Goal: Information Seeking & Learning: Learn about a topic

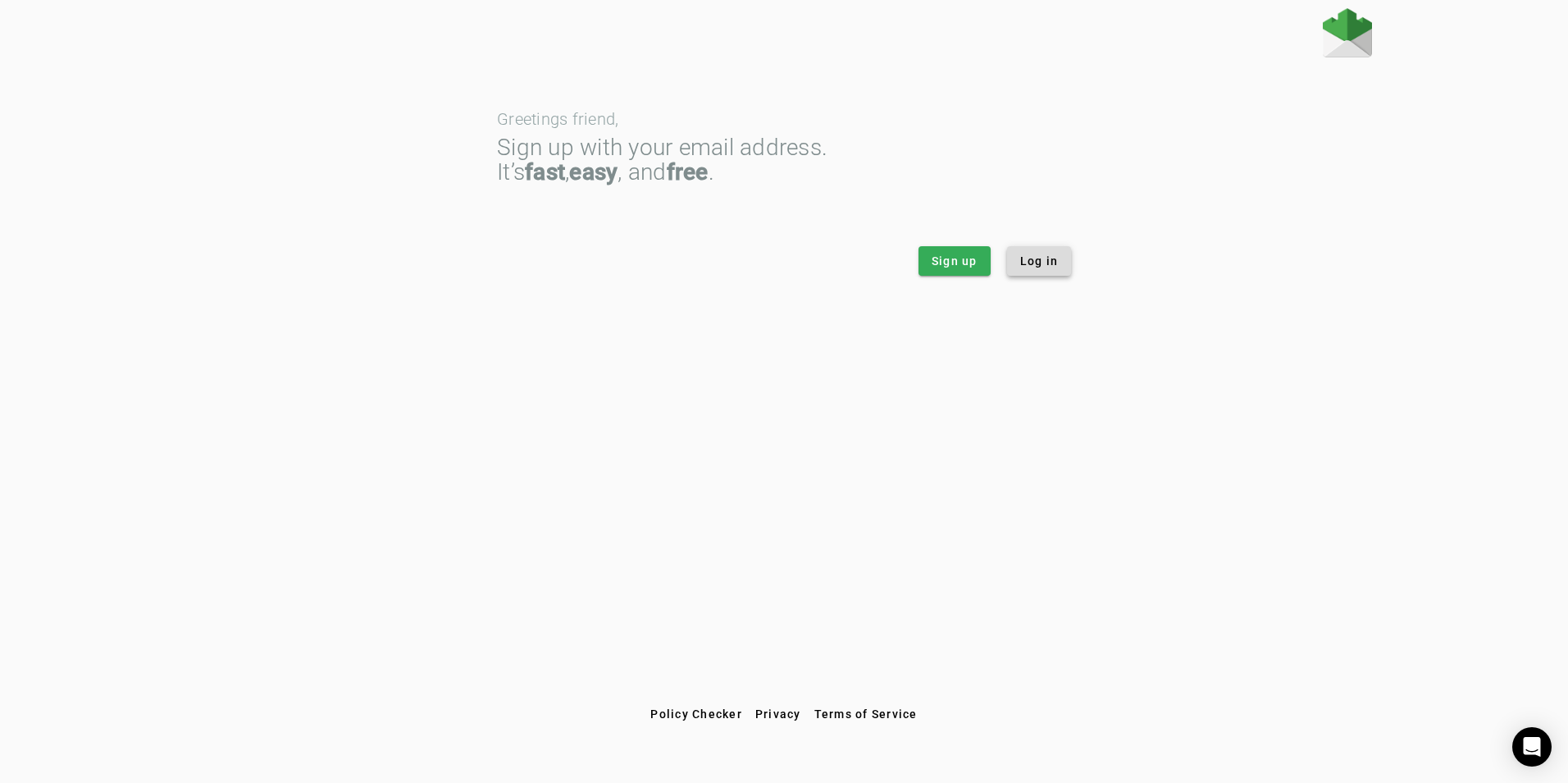
click at [1036, 263] on span "Log in" at bounding box center [1039, 261] width 39 height 17
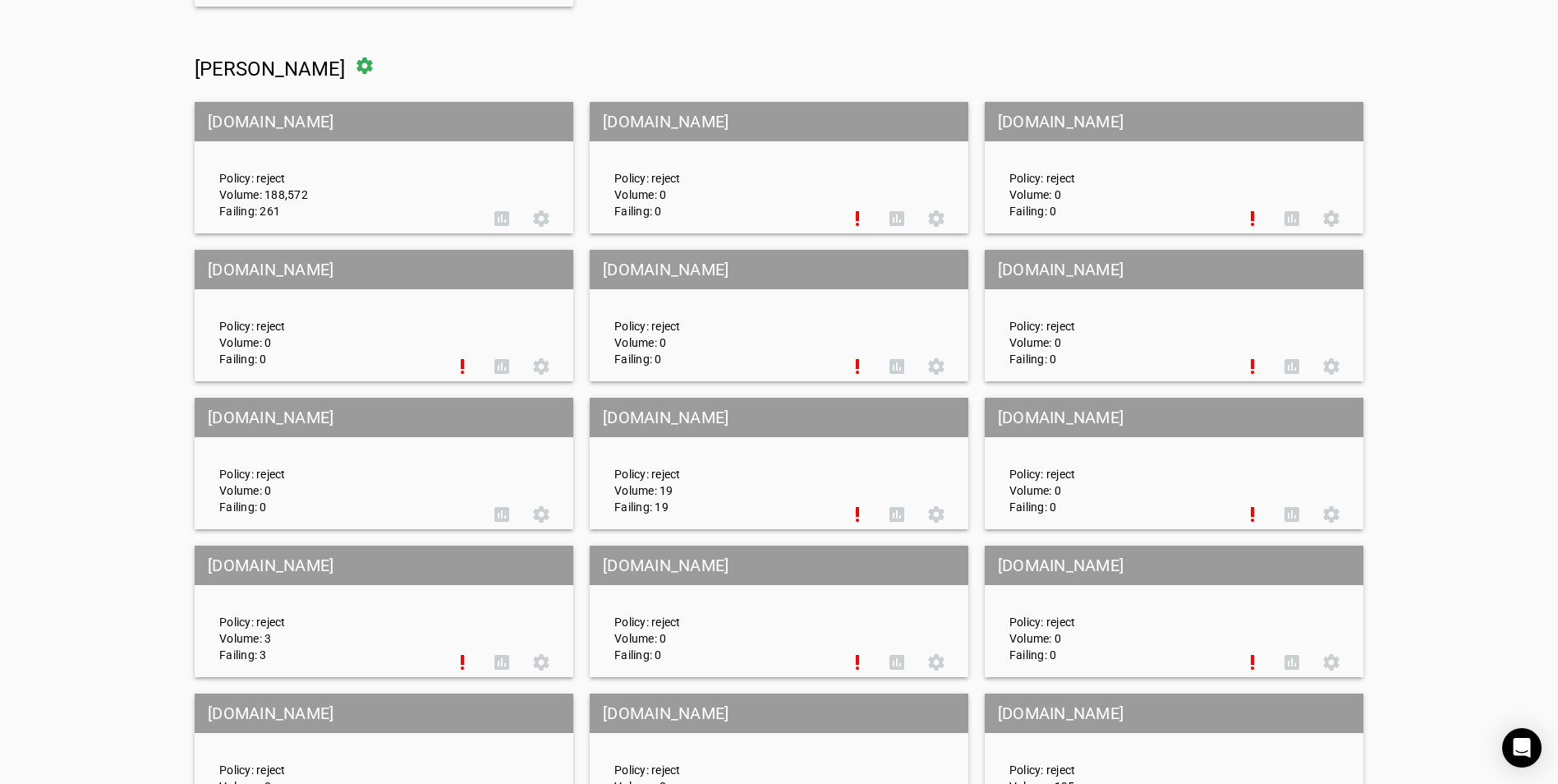
scroll to position [374, 0]
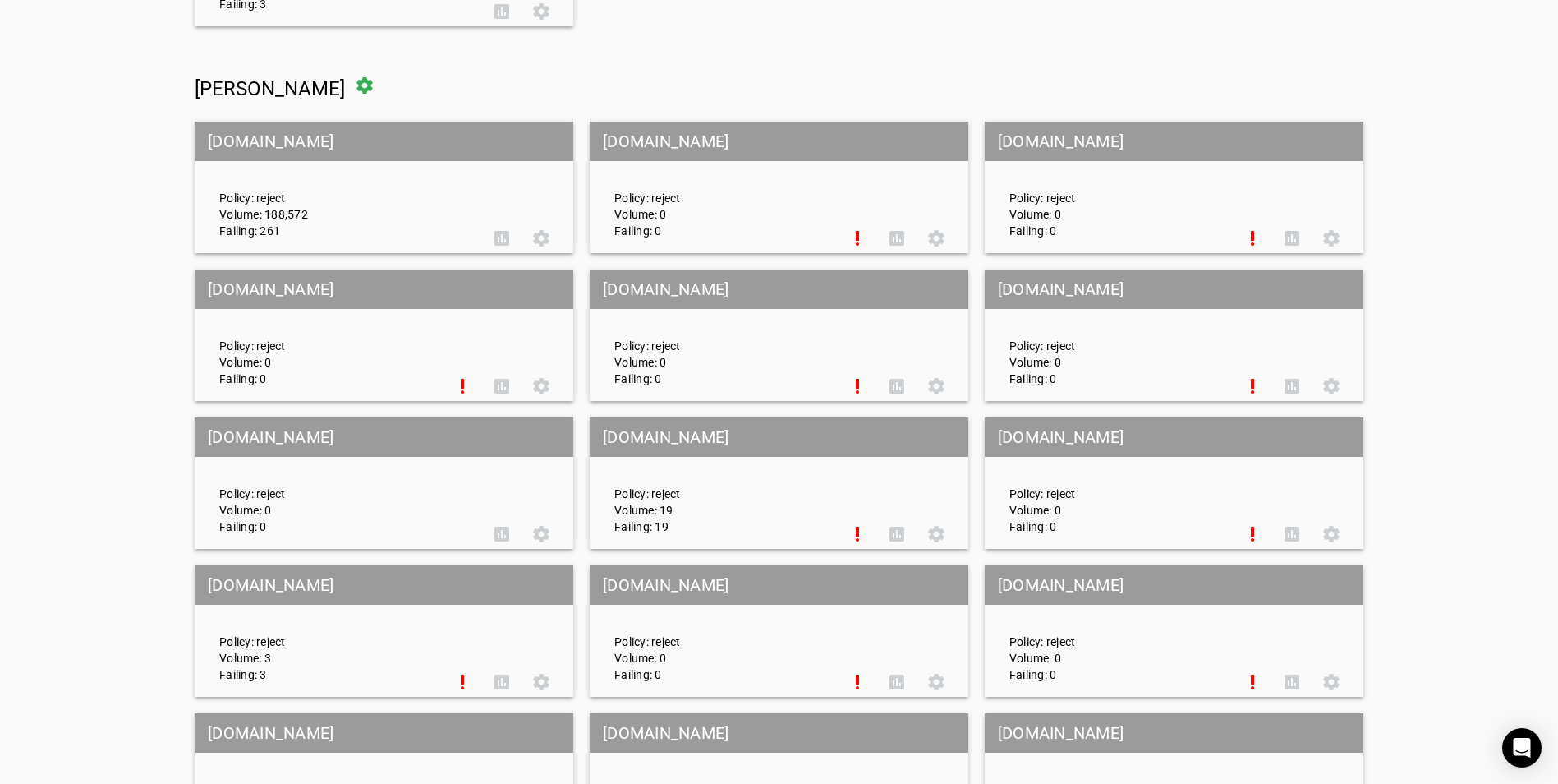
click at [349, 189] on div "Policy: reject Volume: 188,572 Failing: 261" at bounding box center [345, 187] width 275 height 102
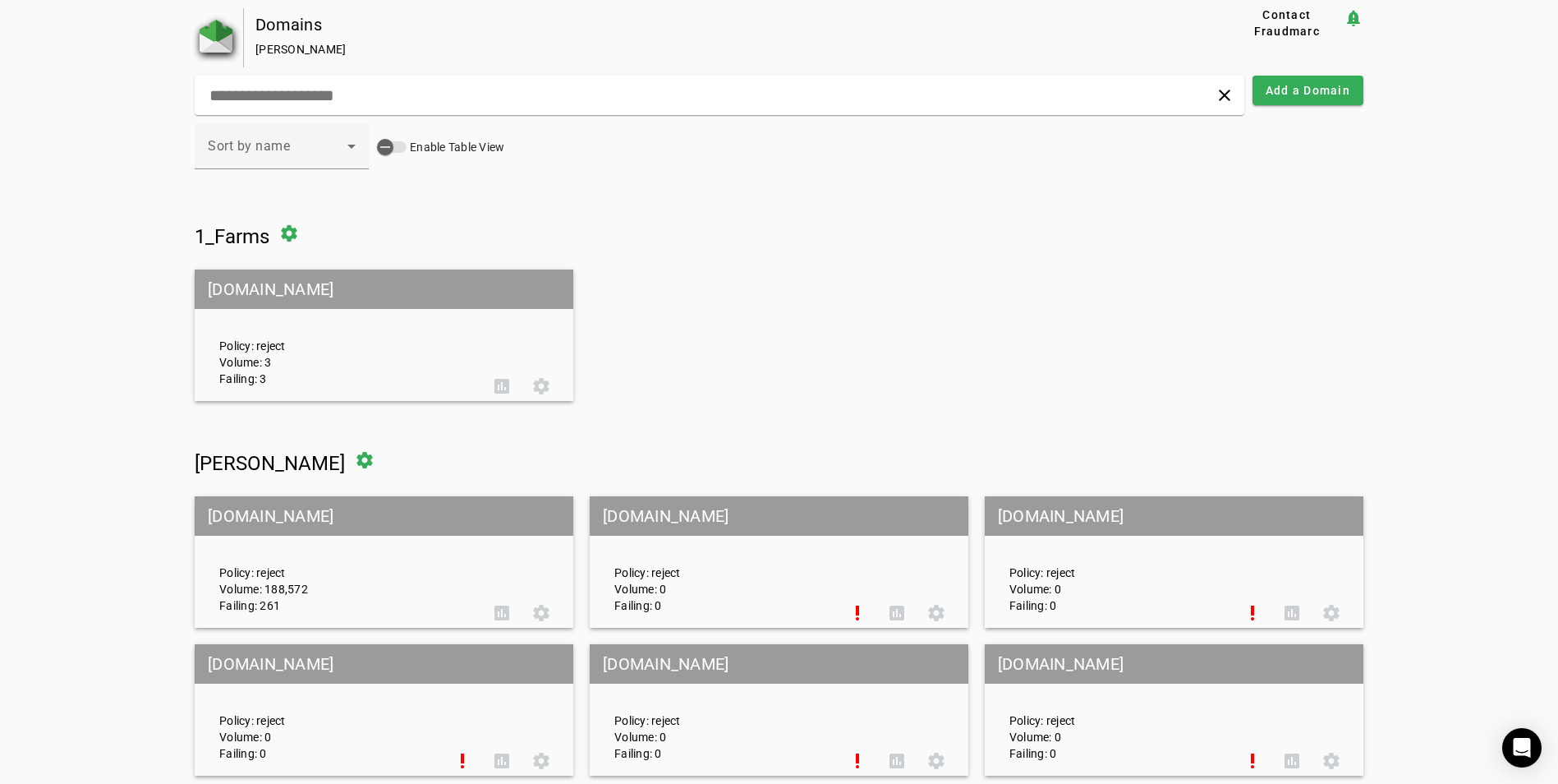
click at [213, 42] on img at bounding box center [216, 35] width 33 height 33
click at [494, 614] on span at bounding box center [501, 613] width 39 height 39
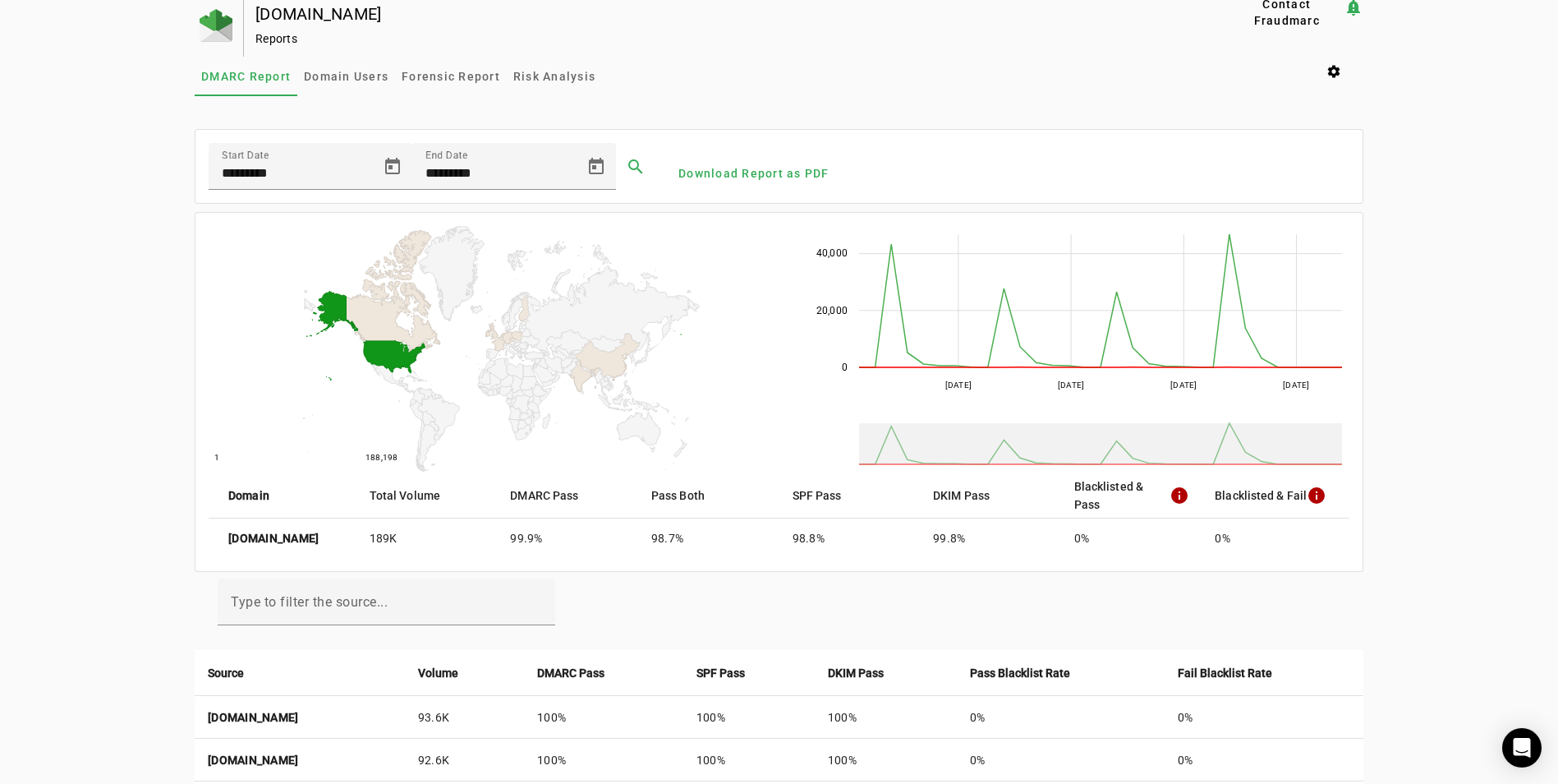
scroll to position [7, 0]
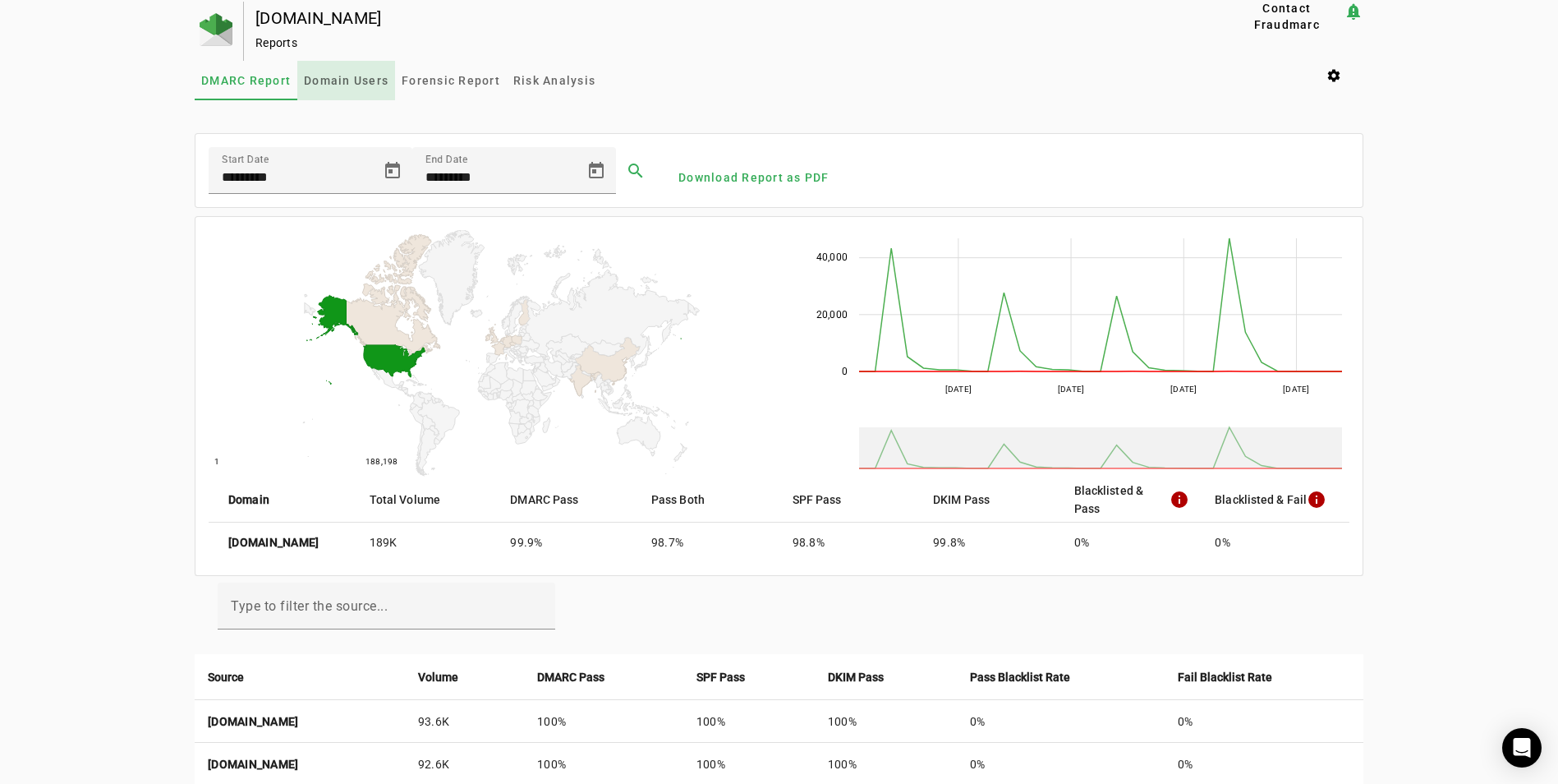
click at [350, 87] on span "Domain Users" at bounding box center [346, 80] width 85 height 39
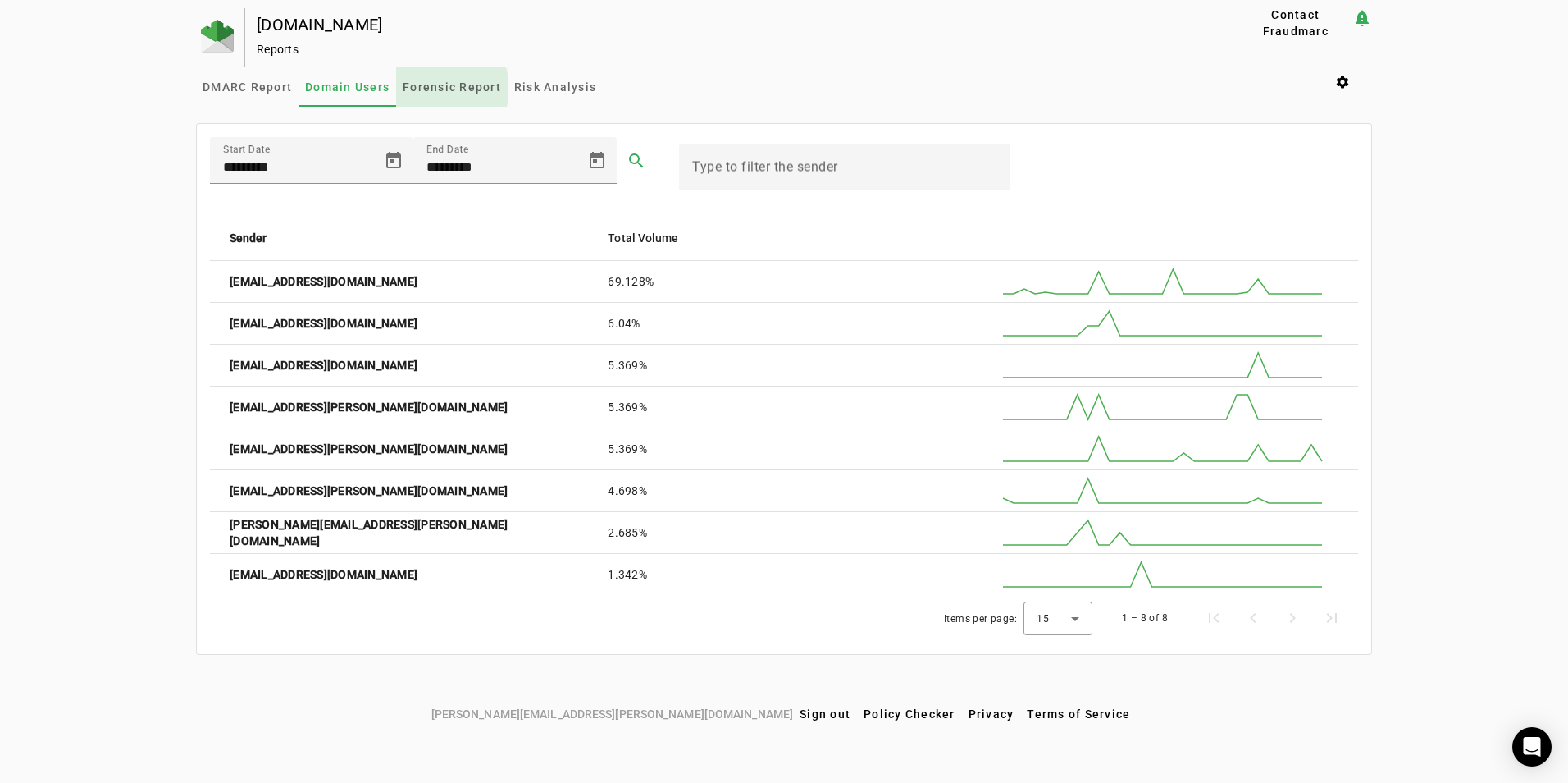
click at [444, 89] on span "Forensic Report" at bounding box center [452, 87] width 98 height 12
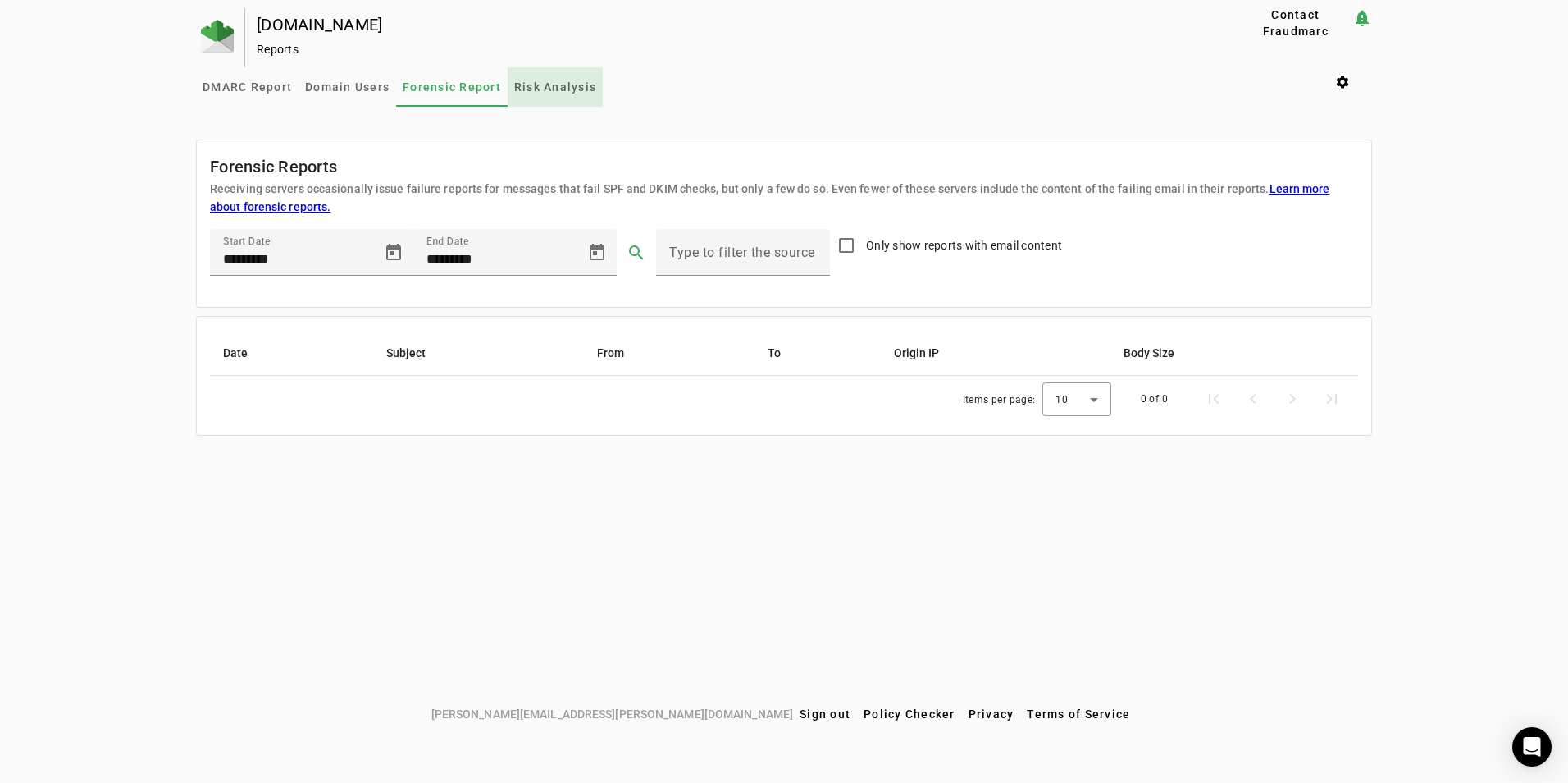
click at [541, 100] on span "Risk Analysis" at bounding box center [556, 86] width 82 height 39
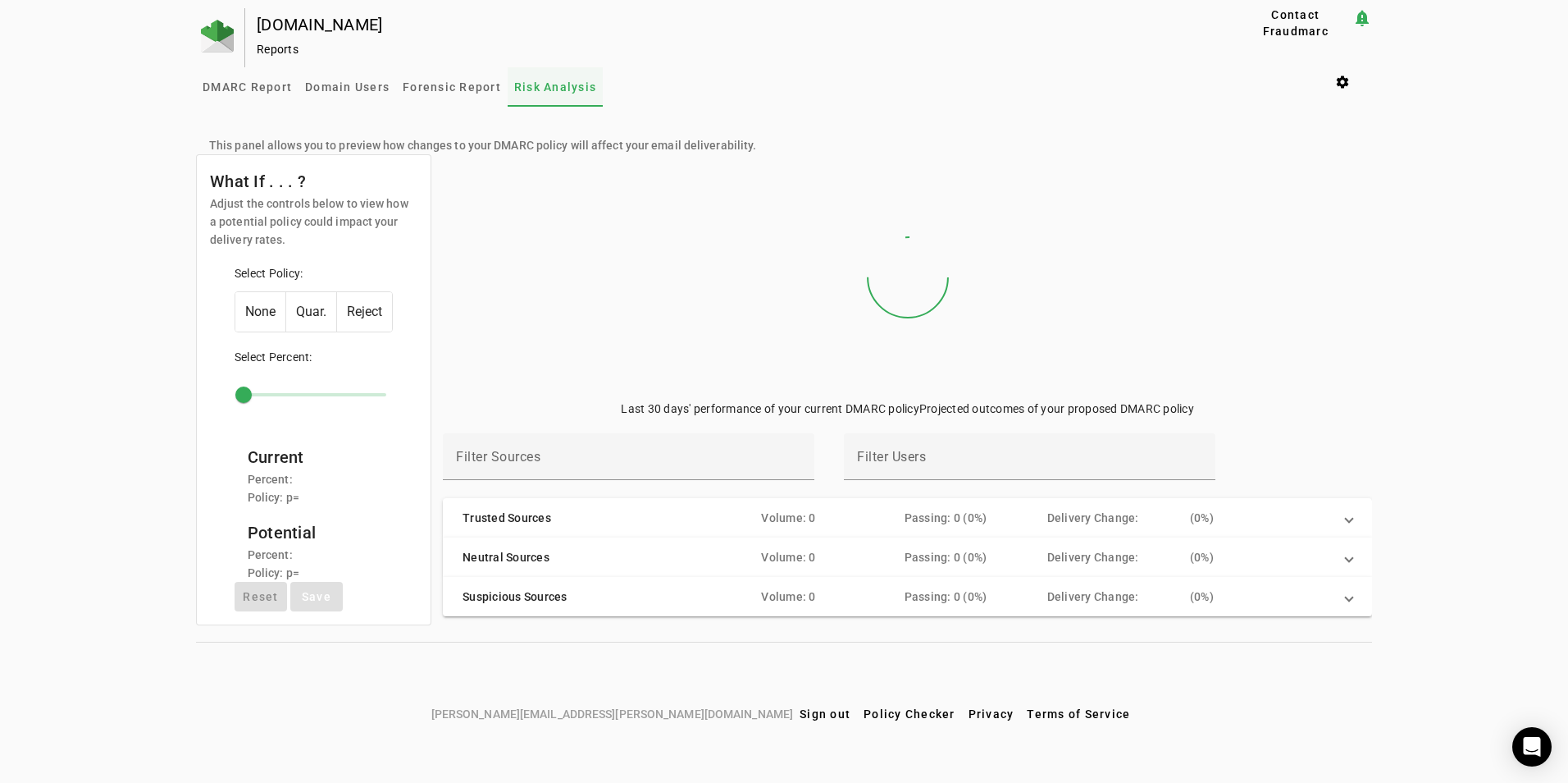
type input "***"
click at [233, 90] on span "DMARC Report" at bounding box center [247, 87] width 90 height 12
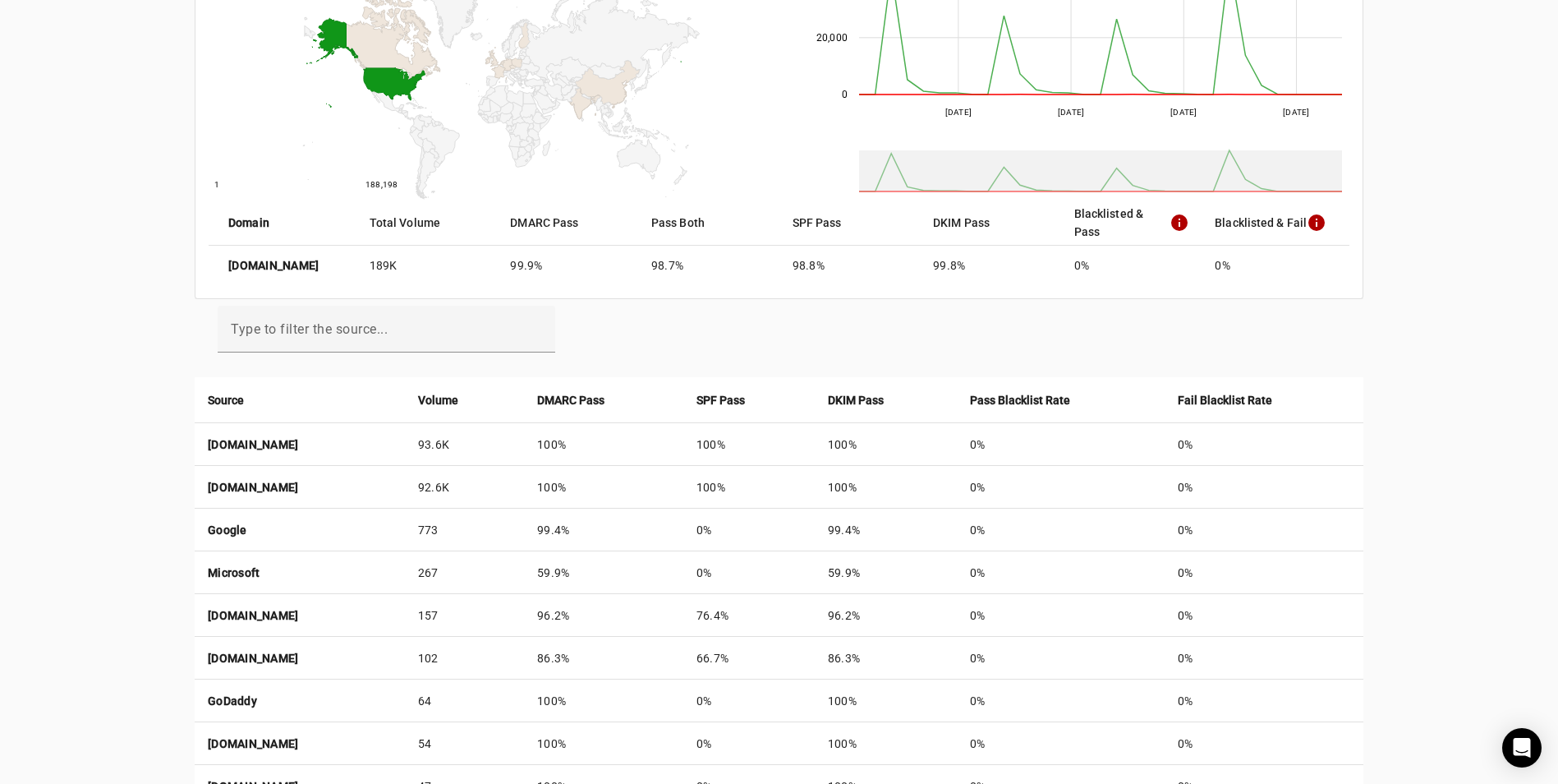
scroll to position [5, 0]
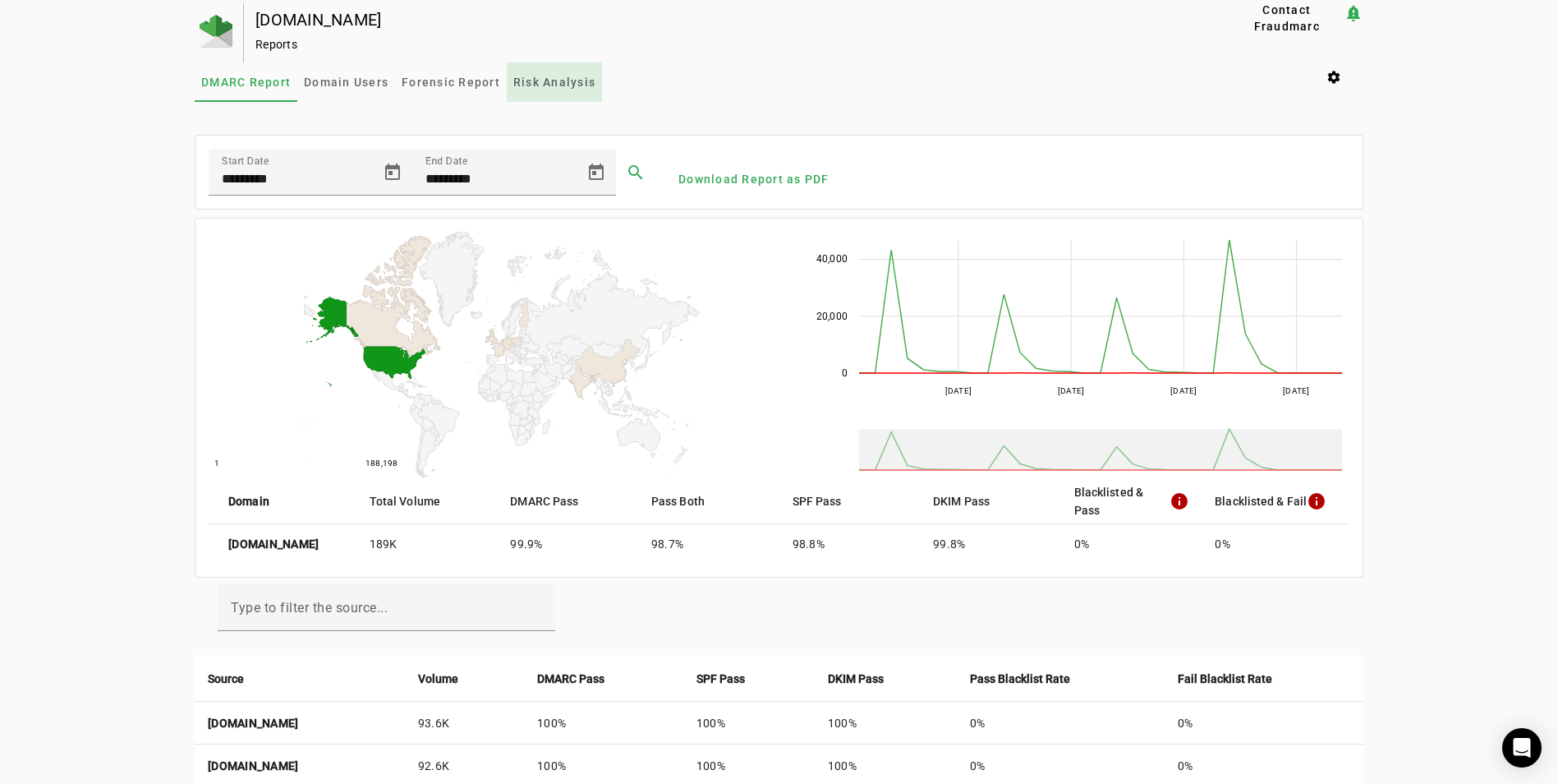
click at [541, 83] on span "Risk Analysis" at bounding box center [555, 82] width 82 height 12
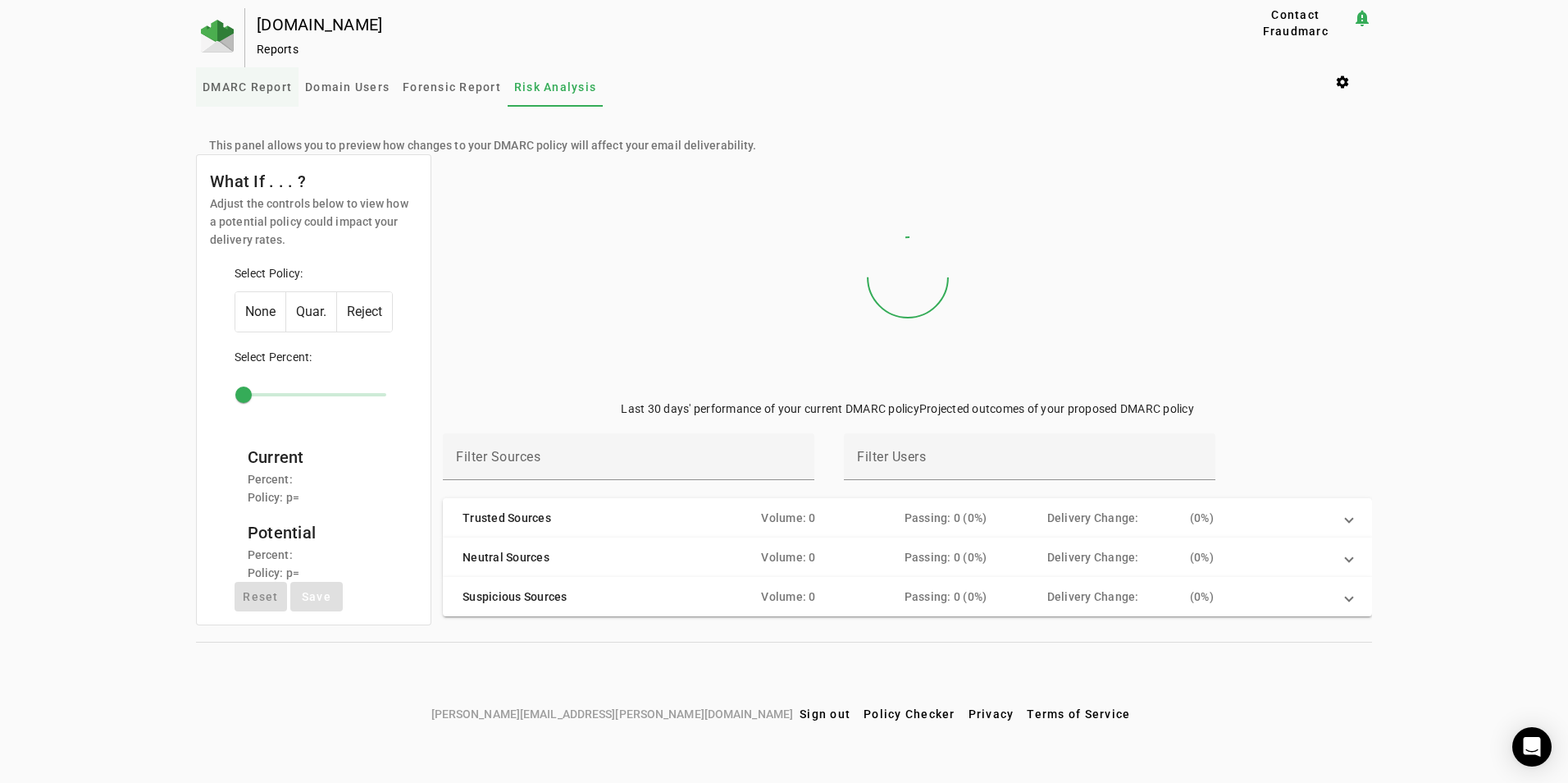
type input "***"
click at [246, 90] on span "DMARC Report" at bounding box center [247, 87] width 90 height 12
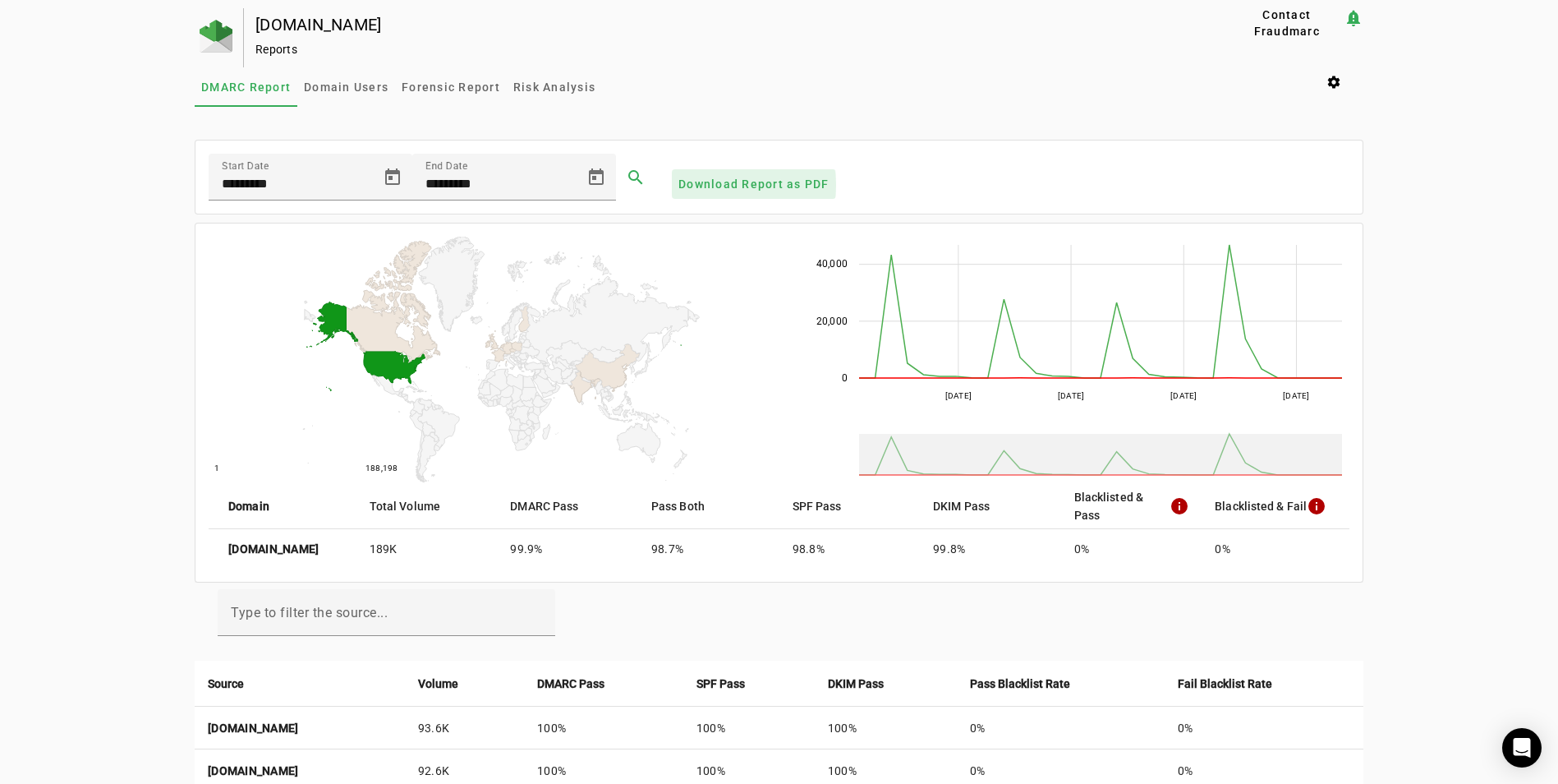
click at [729, 185] on span "Download Report as PDF" at bounding box center [754, 184] width 151 height 17
click at [209, 37] on img at bounding box center [216, 35] width 33 height 33
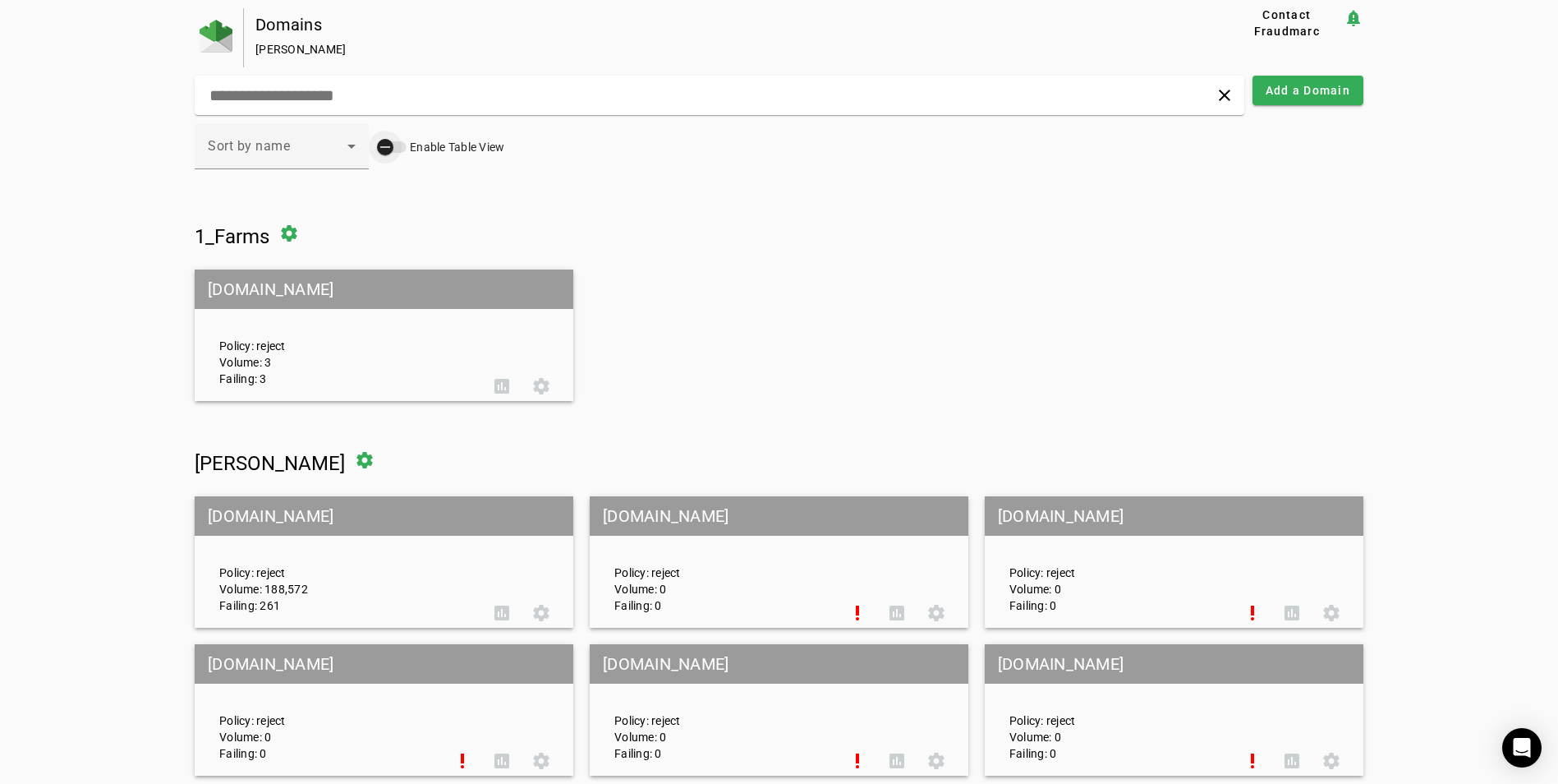
click at [394, 144] on div "button" at bounding box center [384, 147] width 33 height 33
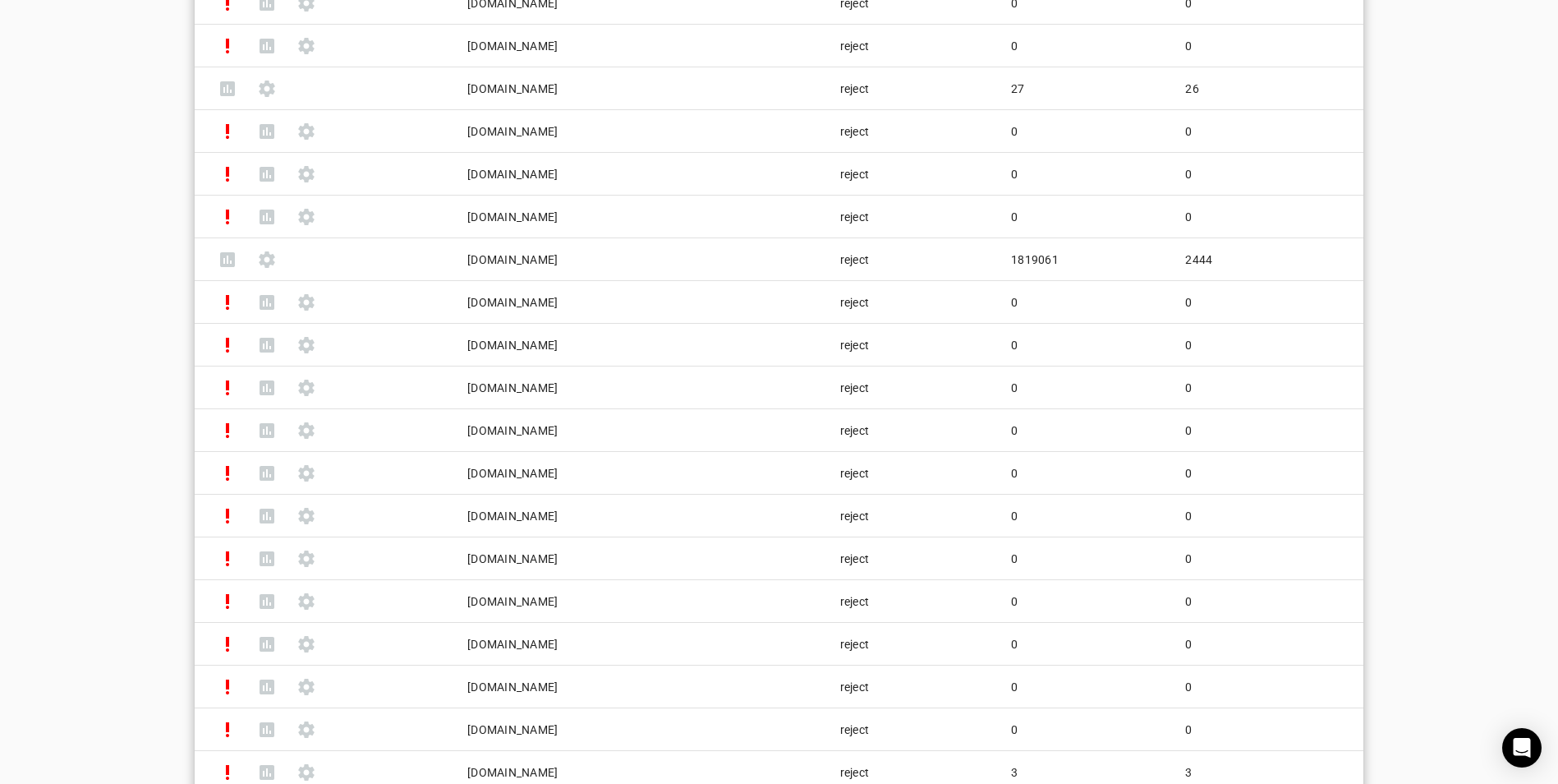
scroll to position [2335, 0]
